Goal: Information Seeking & Learning: Learn about a topic

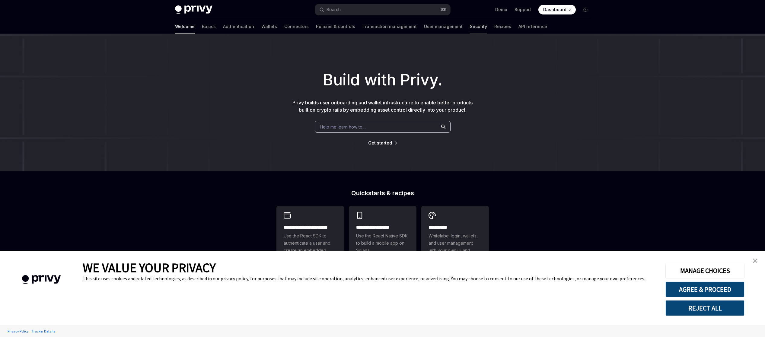
click at [470, 25] on link "Security" at bounding box center [478, 26] width 17 height 14
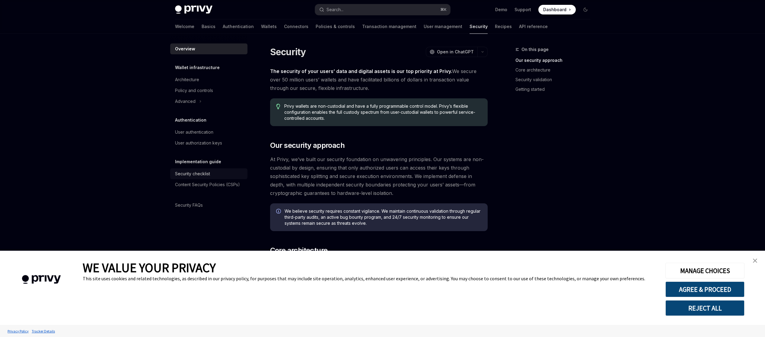
click at [206, 177] on div "Security checklist" at bounding box center [192, 173] width 35 height 7
type textarea "*"
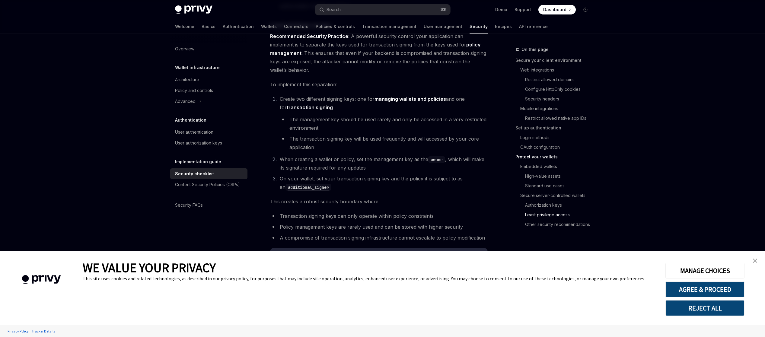
scroll to position [1192, 0]
click at [554, 226] on link "Other security recommendations" at bounding box center [555, 225] width 80 height 10
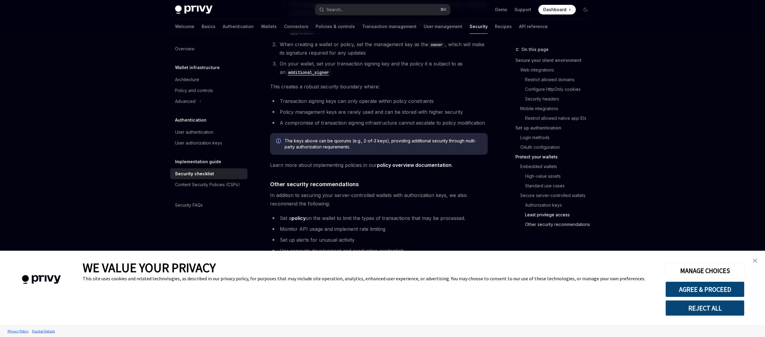
scroll to position [1309, 0]
click at [297, 214] on link "policy" at bounding box center [298, 217] width 14 height 6
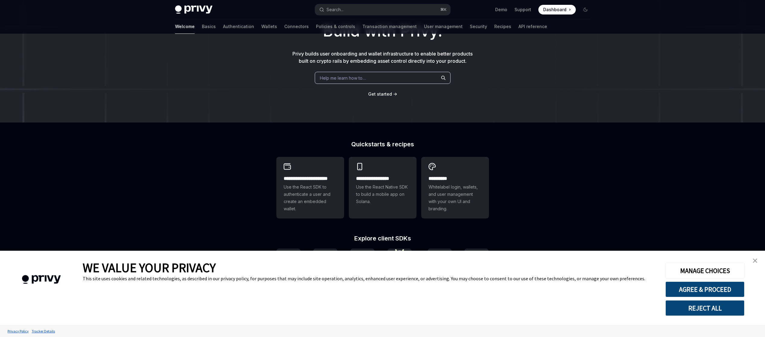
scroll to position [49, 0]
click at [324, 182] on h2 "**********" at bounding box center [310, 178] width 53 height 7
type textarea "*"
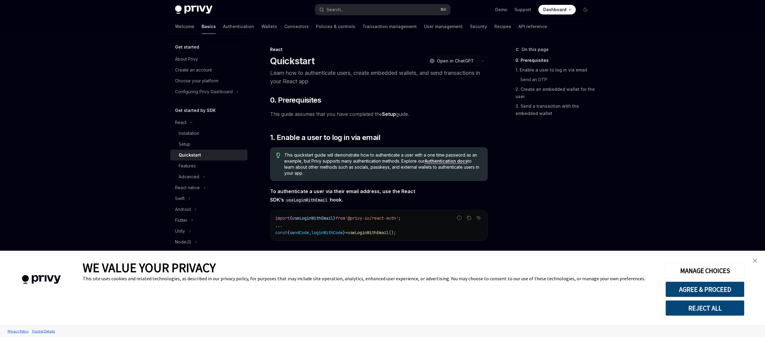
scroll to position [40, 0]
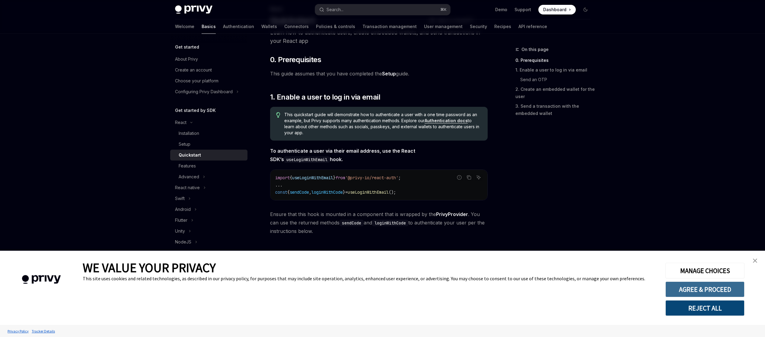
click at [711, 287] on button "AGREE & PROCEED" at bounding box center [704, 289] width 79 height 16
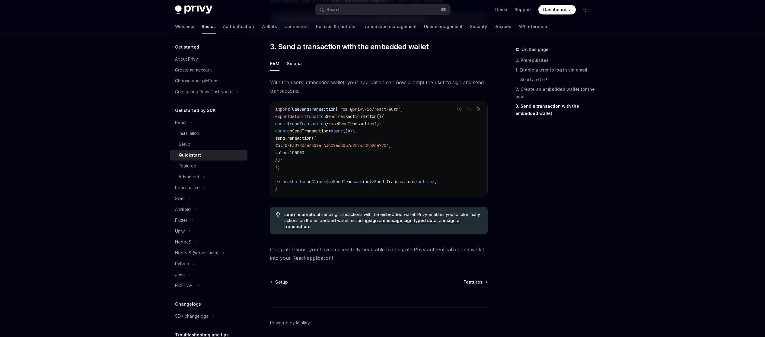
scroll to position [546, 0]
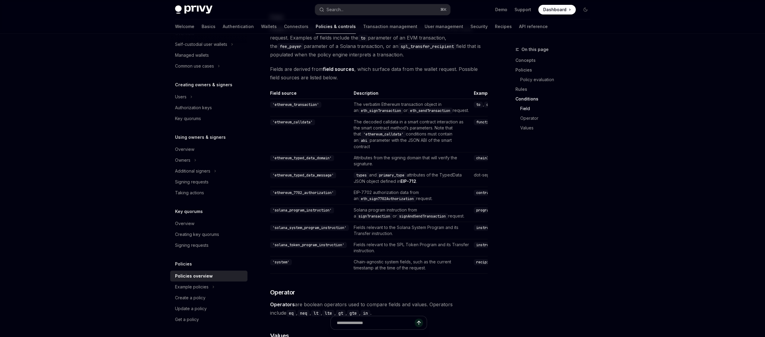
scroll to position [1442, 0]
